Goal: Find specific page/section: Find specific page/section

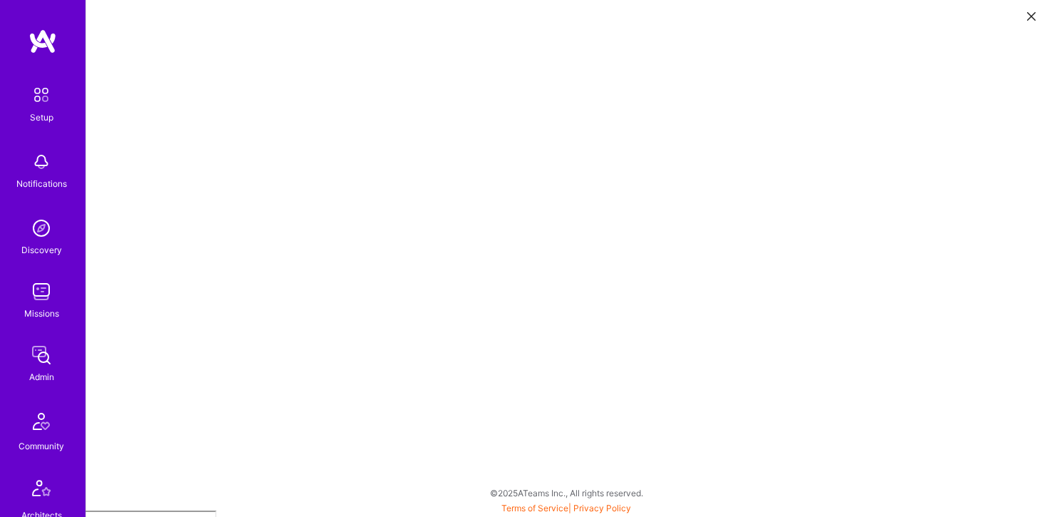
scroll to position [4, 0]
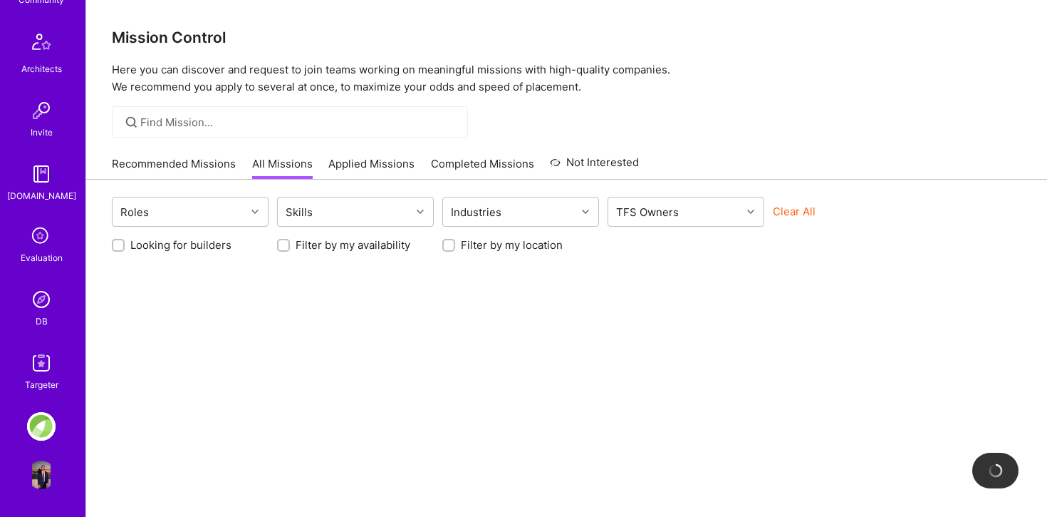
scroll to position [446, 0]
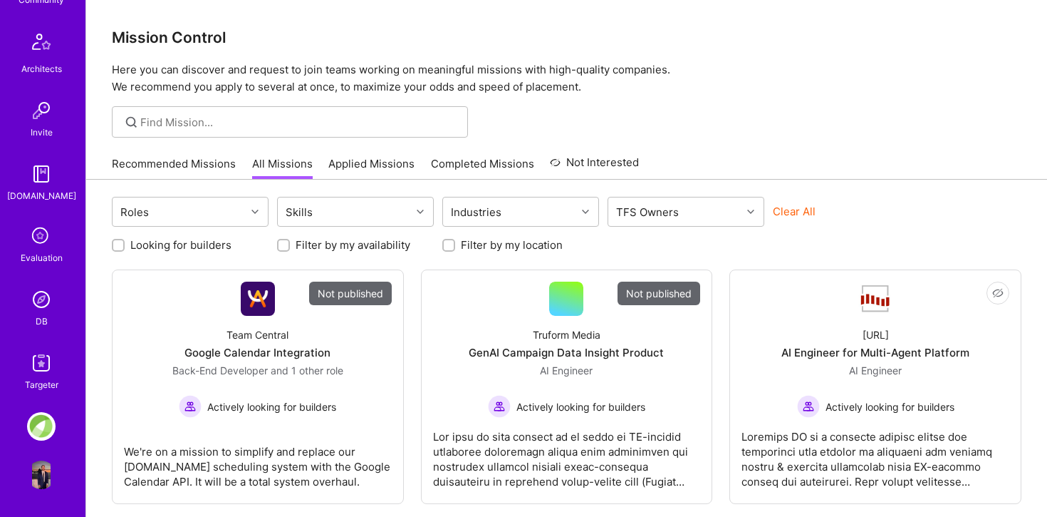
click at [41, 309] on img at bounding box center [41, 299] width 28 height 28
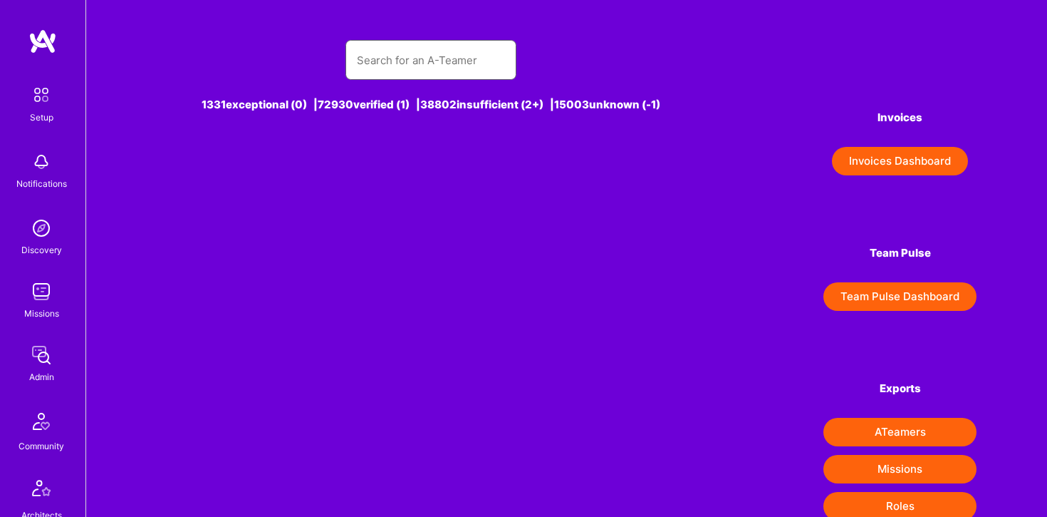
click at [388, 64] on input "text" at bounding box center [431, 60] width 148 height 36
type input "ad"
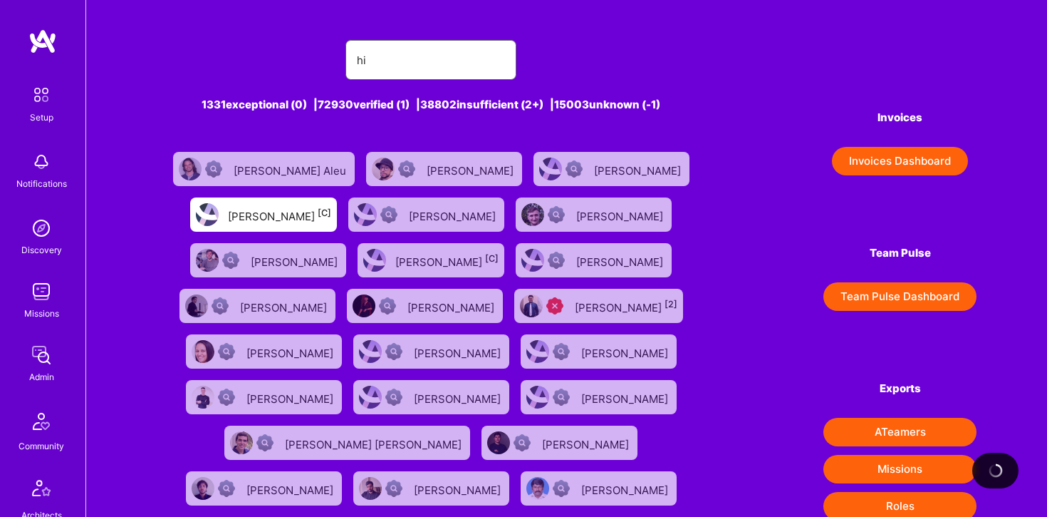
type input "h"
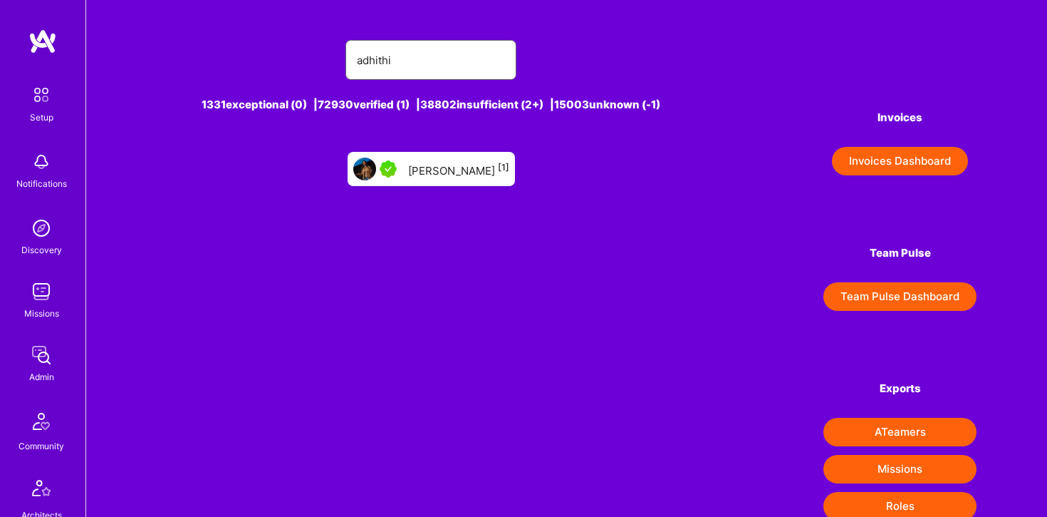
type input "adhithi"
click at [421, 157] on div "[PERSON_NAME] [1]" at bounding box center [431, 169] width 167 height 34
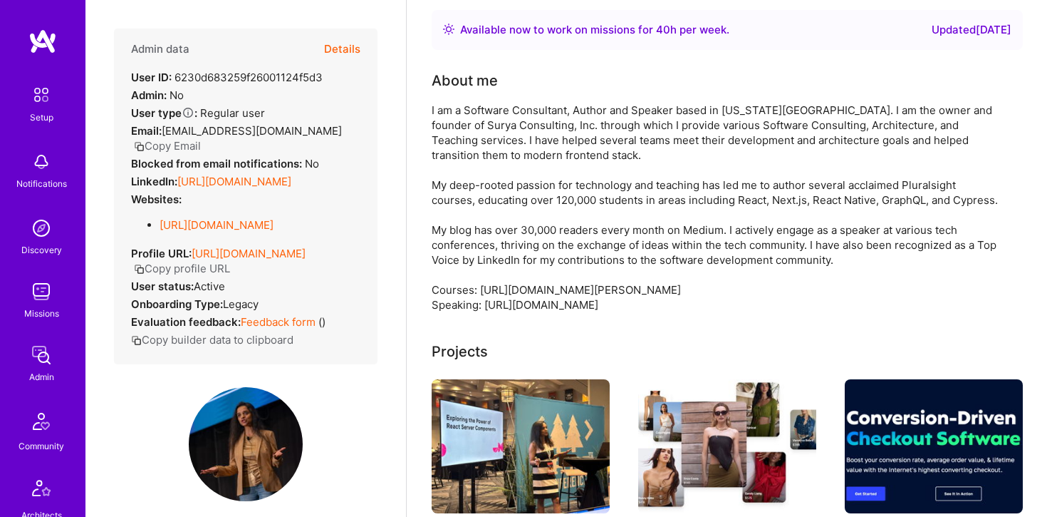
scroll to position [72, 0]
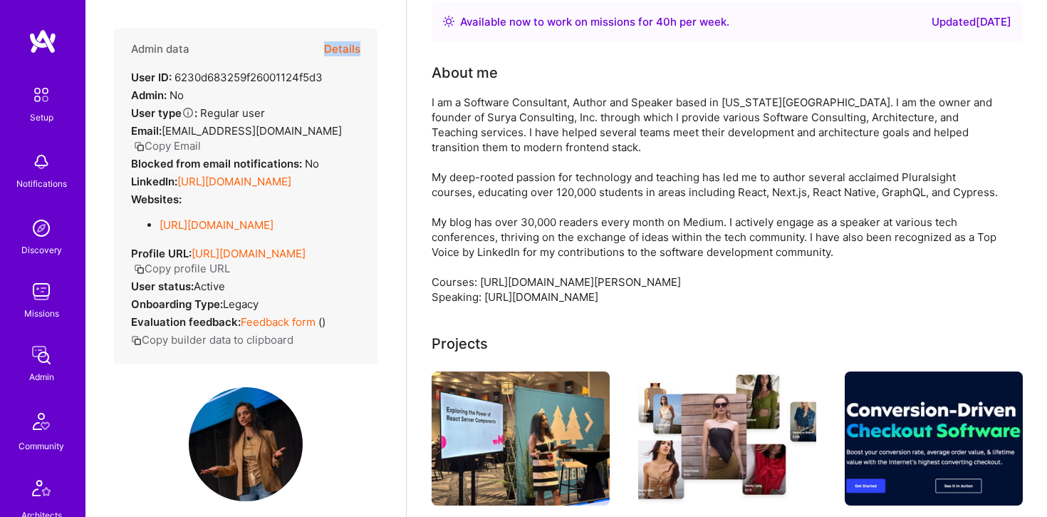
click at [351, 48] on button "Details" at bounding box center [342, 48] width 36 height 41
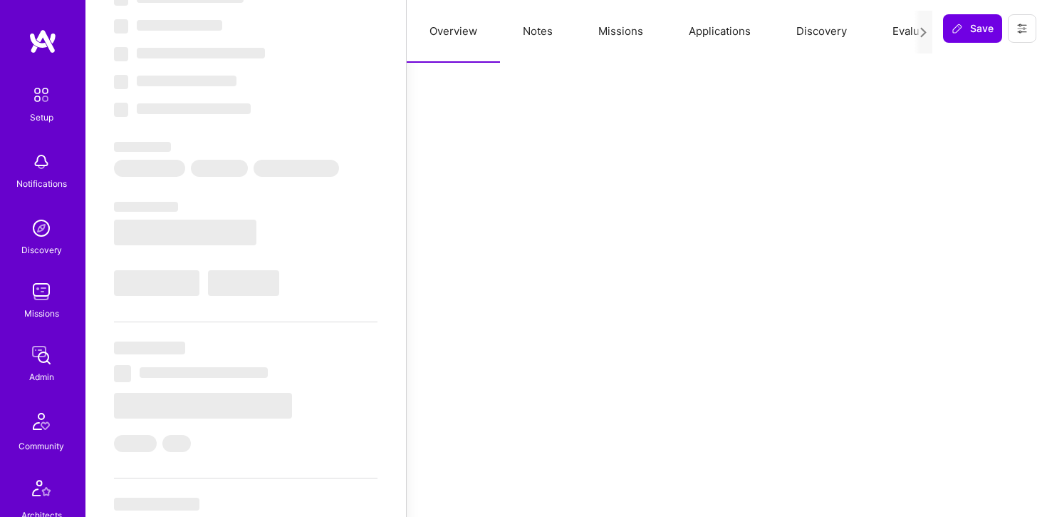
select select "Right Now"
select select "5"
select select "4"
select select "7"
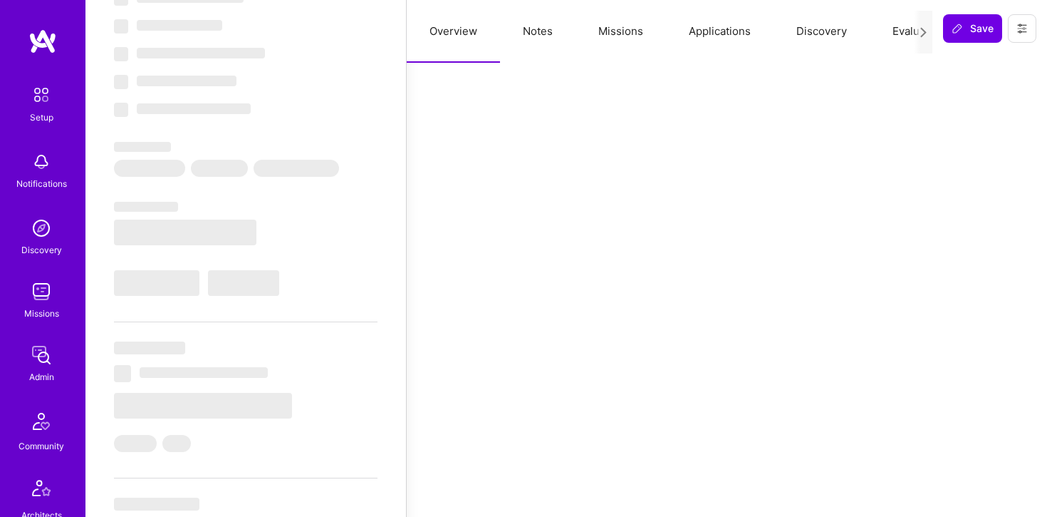
select select "US"
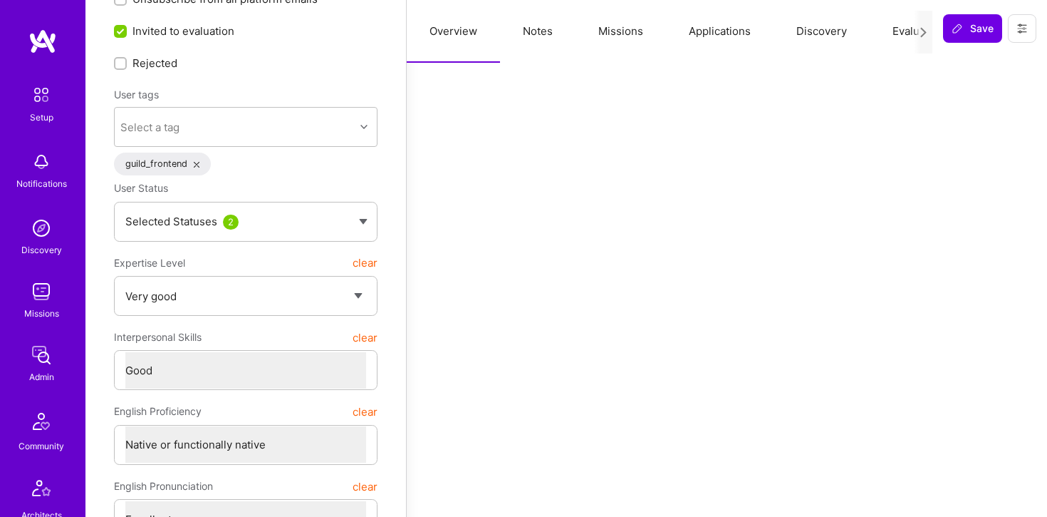
click at [692, 28] on button "Applications" at bounding box center [720, 31] width 108 height 63
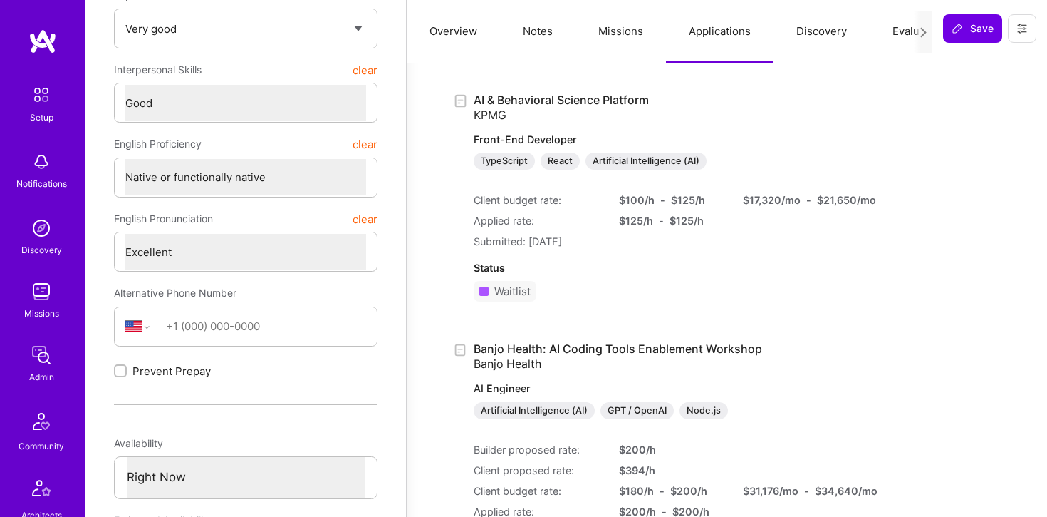
scroll to position [377, 0]
